Goal: Task Accomplishment & Management: Manage account settings

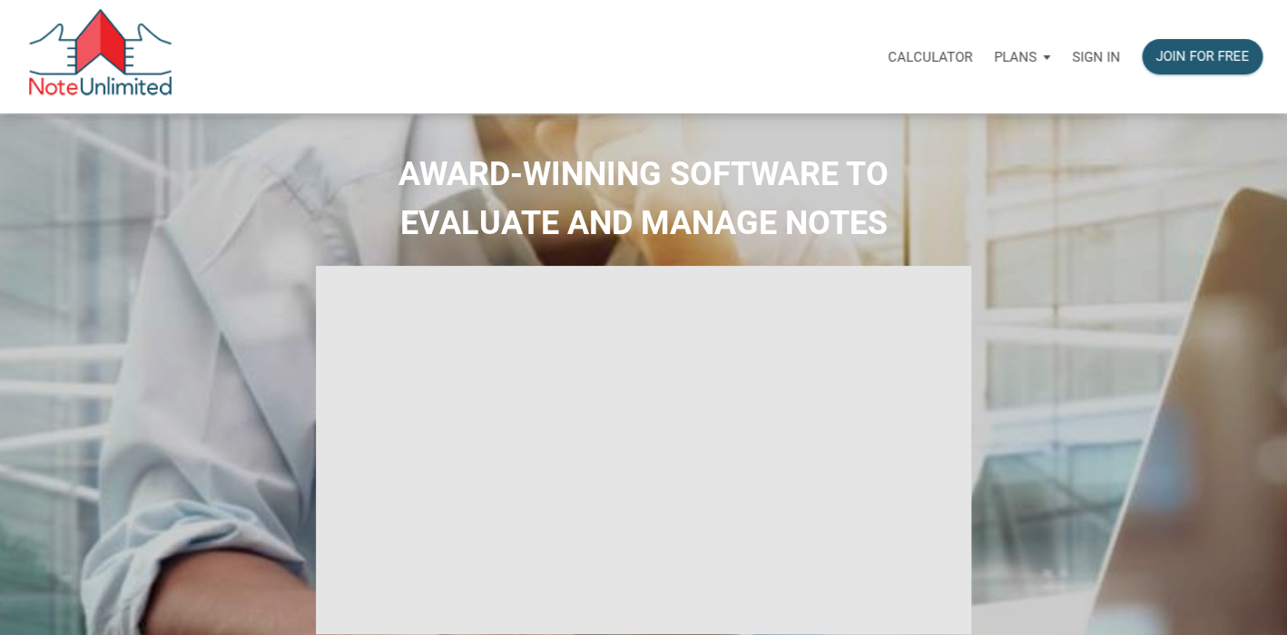
click at [1097, 60] on p "Sign in" at bounding box center [1096, 57] width 48 height 16
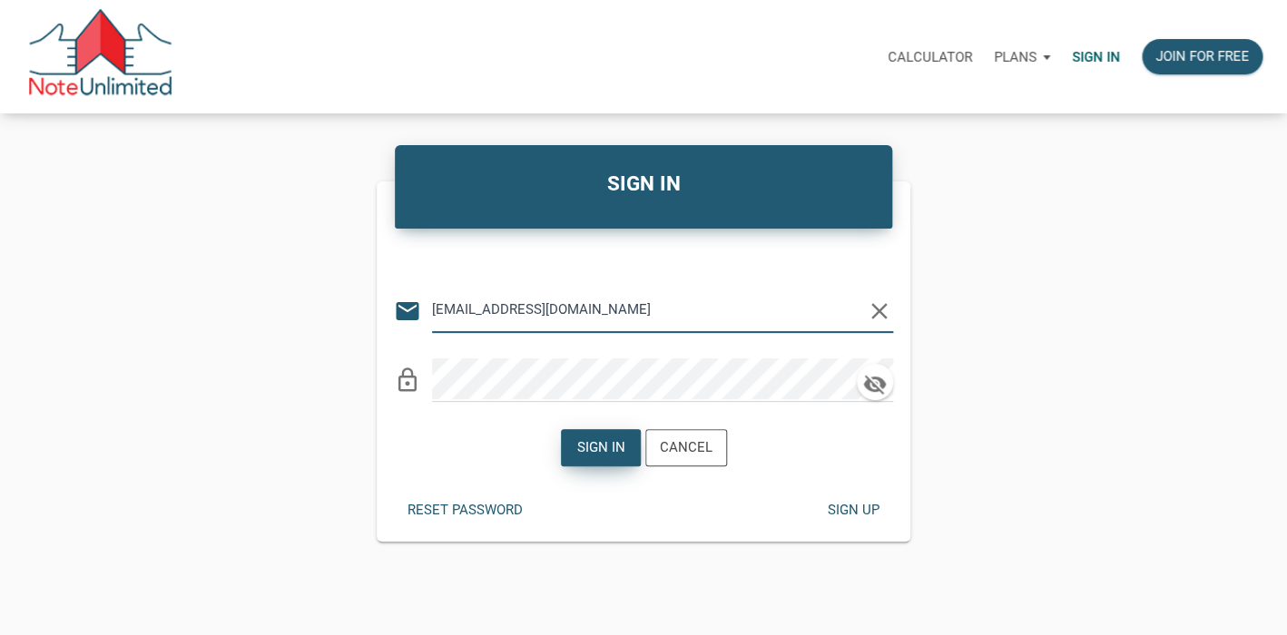
type input "[EMAIL_ADDRESS][DOMAIN_NAME]"
click at [599, 451] on div "Sign in" at bounding box center [600, 447] width 48 height 21
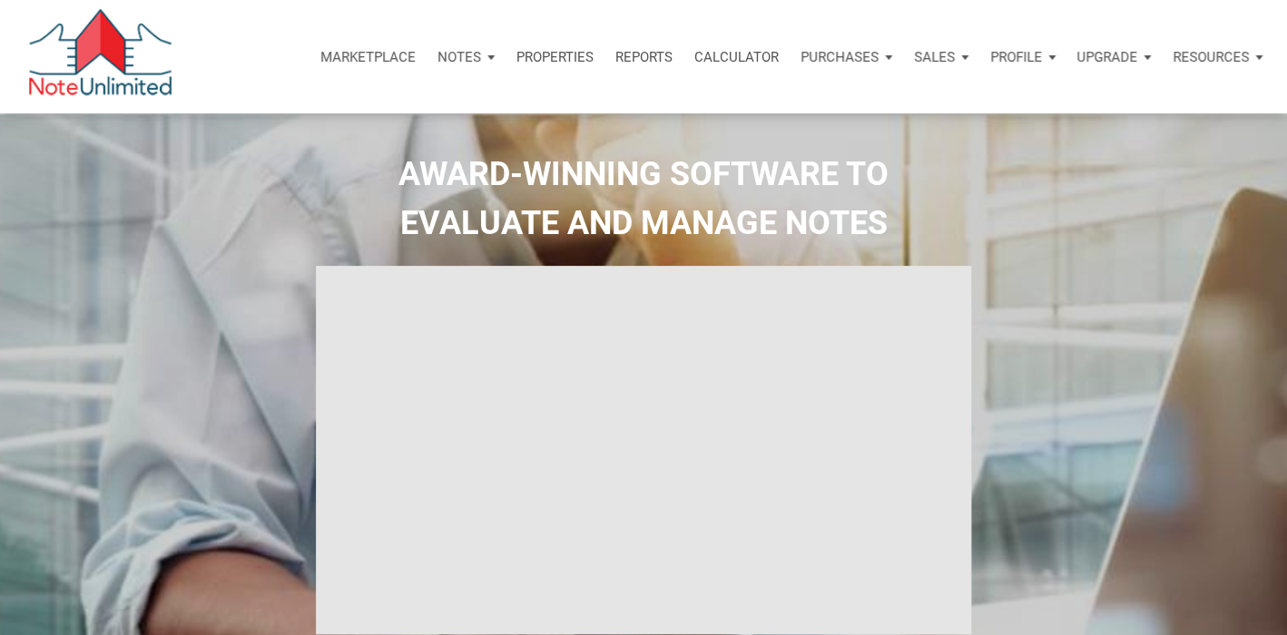
type input "Introduction to new features"
select select
click at [485, 57] on div "Notes" at bounding box center [465, 57] width 79 height 54
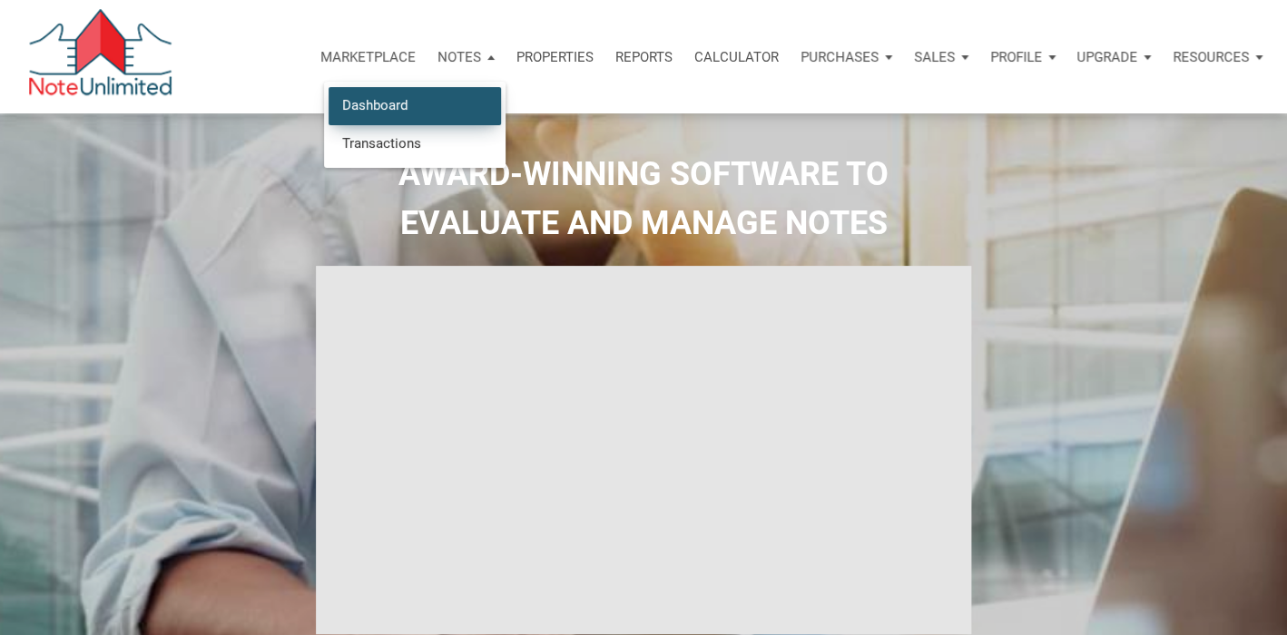
click at [426, 109] on link "Dashboard" at bounding box center [414, 105] width 172 height 37
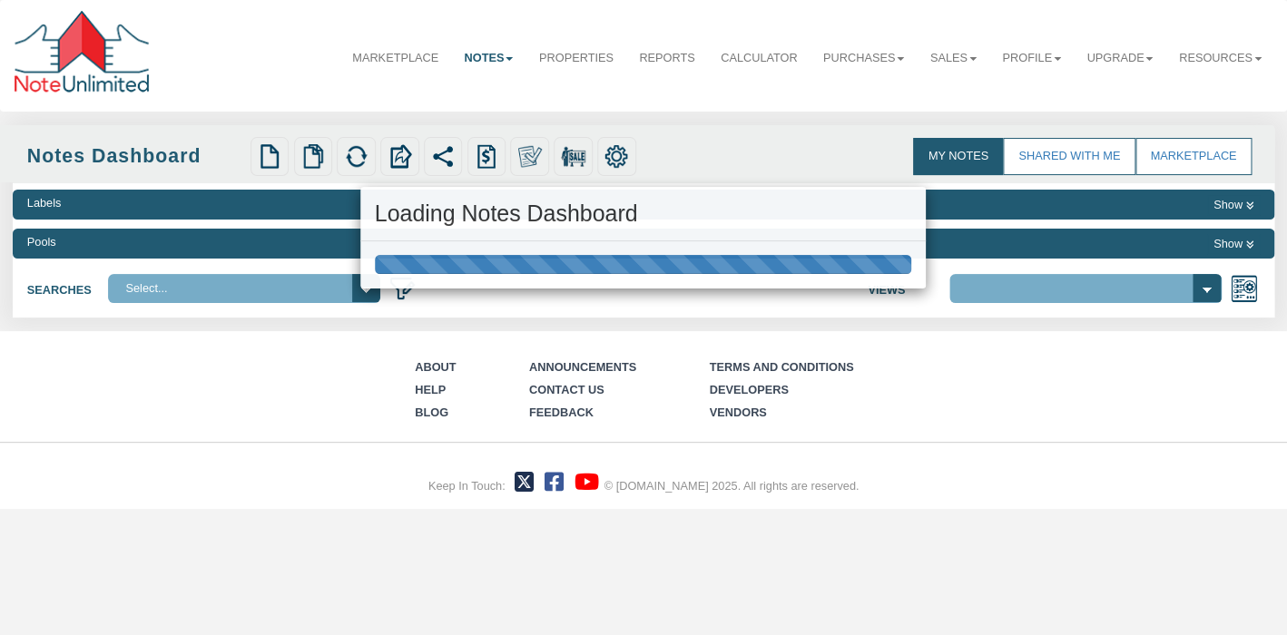
select select "3"
